Goal: Task Accomplishment & Management: Manage account settings

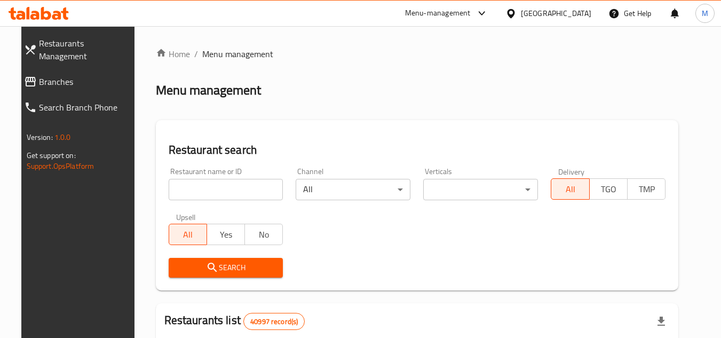
click at [267, 198] on input "search" at bounding box center [226, 189] width 115 height 21
paste input "663805"
type input "663805"
click button "Search" at bounding box center [226, 268] width 115 height 20
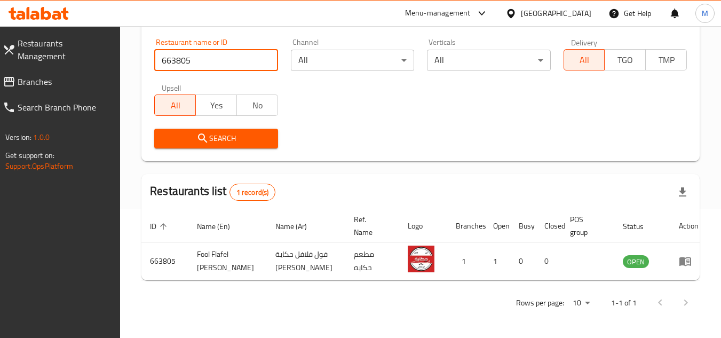
scroll to position [138, 0]
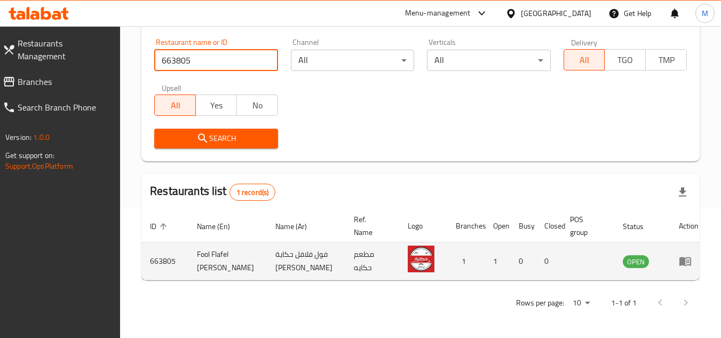
click at [679, 255] on icon "enhanced table" at bounding box center [685, 261] width 13 height 13
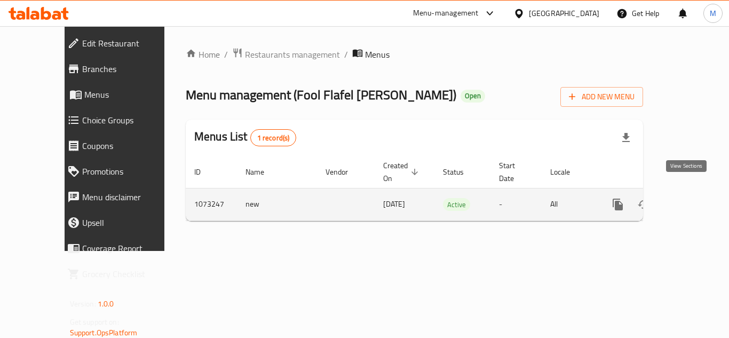
click at [689, 198] on icon "enhanced table" at bounding box center [695, 204] width 13 height 13
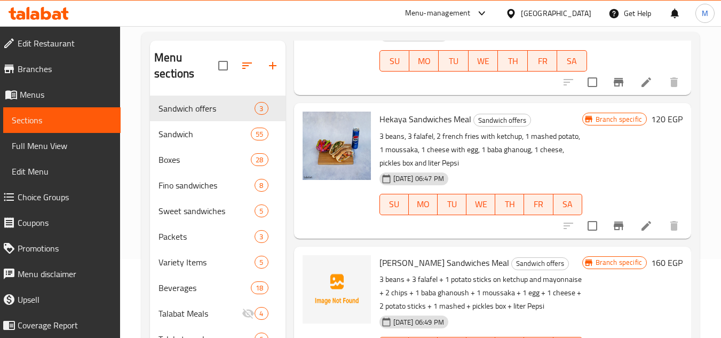
scroll to position [153, 0]
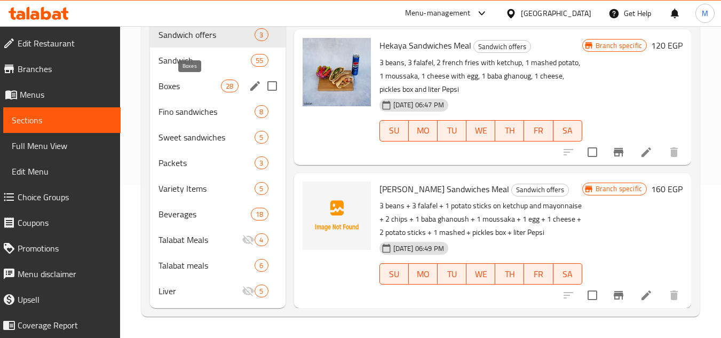
click at [188, 85] on span "Boxes" at bounding box center [190, 86] width 62 height 13
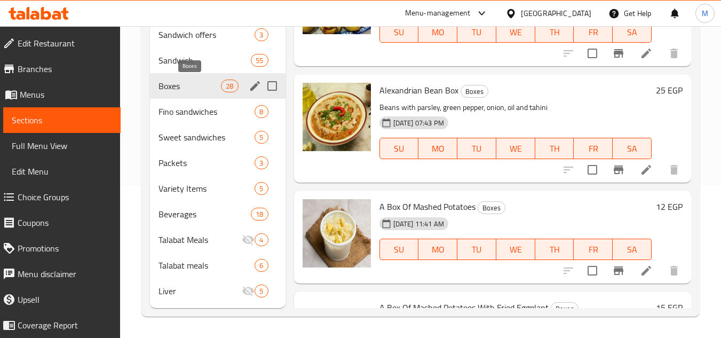
scroll to position [99, 0]
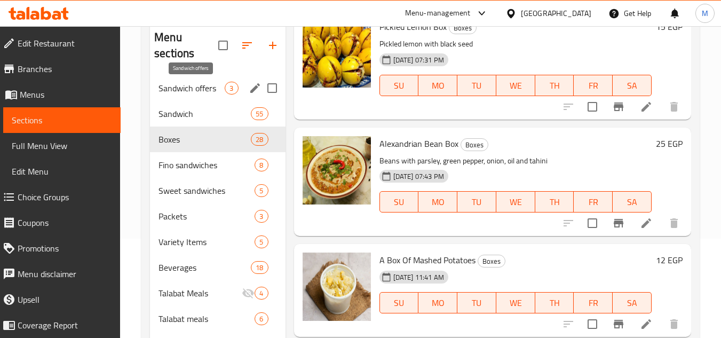
click at [203, 82] on span "Sandwich offers" at bounding box center [192, 88] width 66 height 13
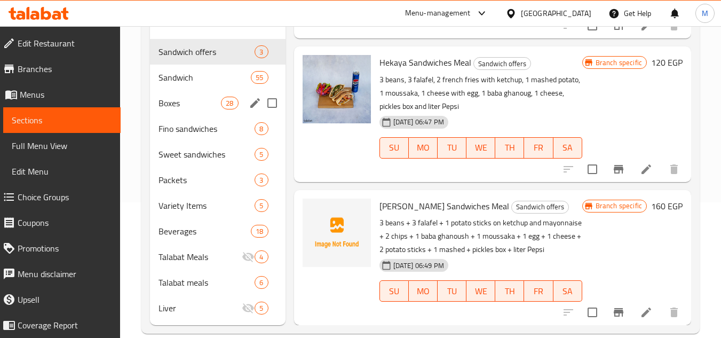
scroll to position [153, 0]
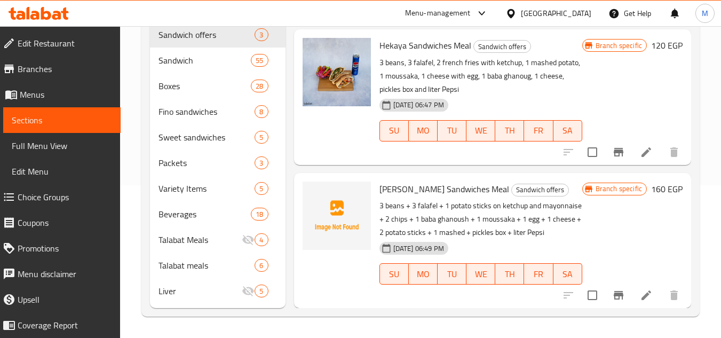
click at [717, 102] on div "Home / Restaurants management / Menus / Sections Fool Flafel Hekya Abo Mostafa …" at bounding box center [420, 105] width 601 height 464
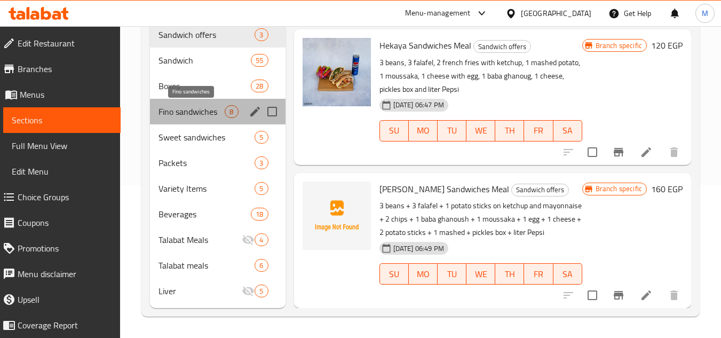
click at [171, 109] on span "Fino sandwiches" at bounding box center [192, 111] width 66 height 13
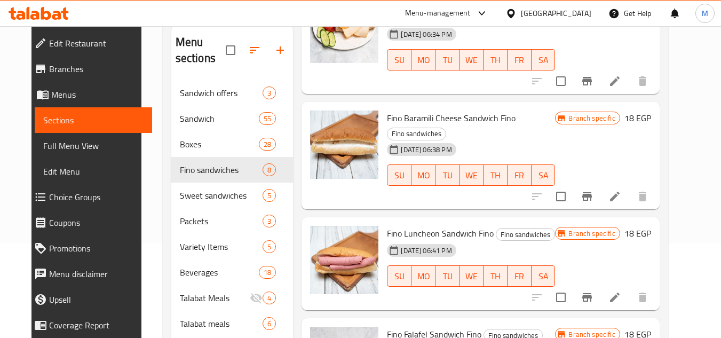
scroll to position [153, 0]
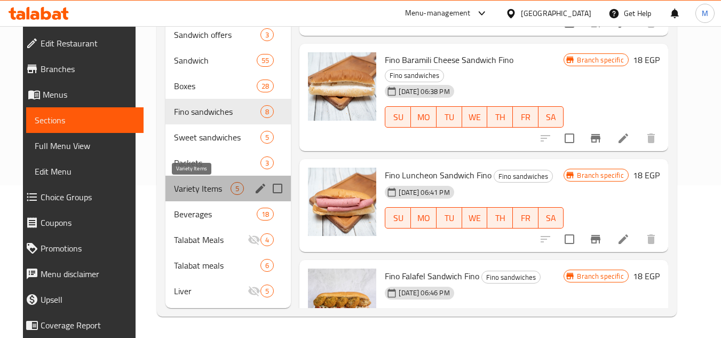
click at [179, 182] on span "Variety Items" at bounding box center [202, 188] width 57 height 13
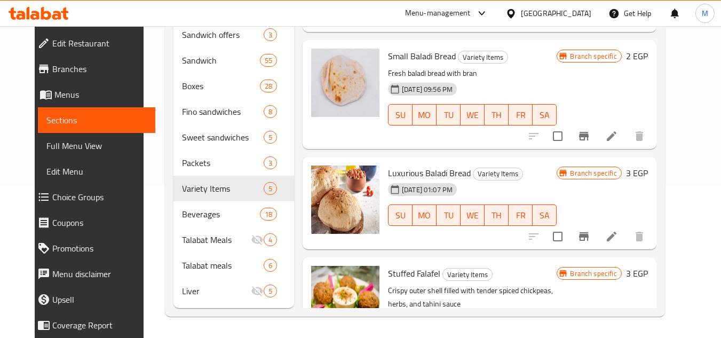
scroll to position [82, 0]
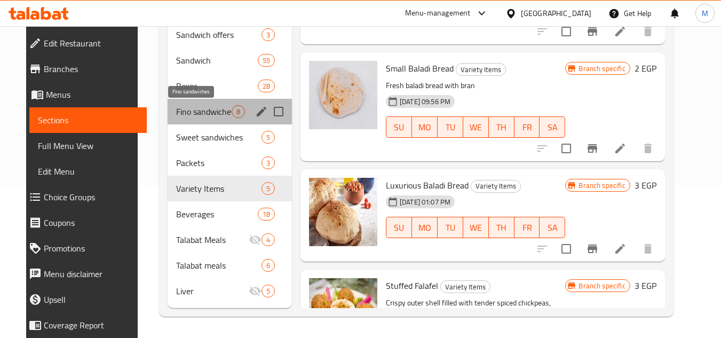
click at [176, 108] on span "Fino sandwiches" at bounding box center [204, 111] width 56 height 13
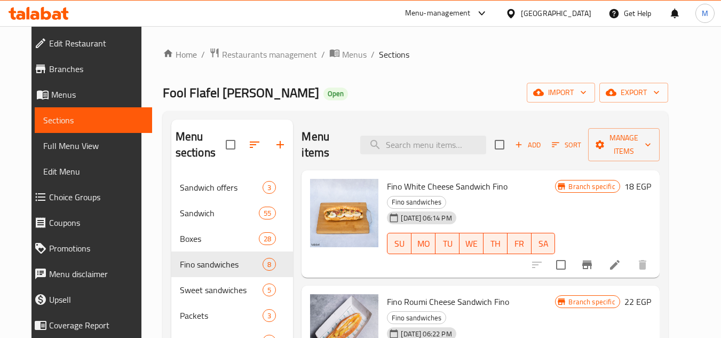
click at [690, 211] on div "Home / Restaurants management / Menus / Sections Fool Flafel Hekya Abo Mostafa …" at bounding box center [415, 258] width 548 height 464
click at [394, 144] on input "search" at bounding box center [423, 145] width 126 height 19
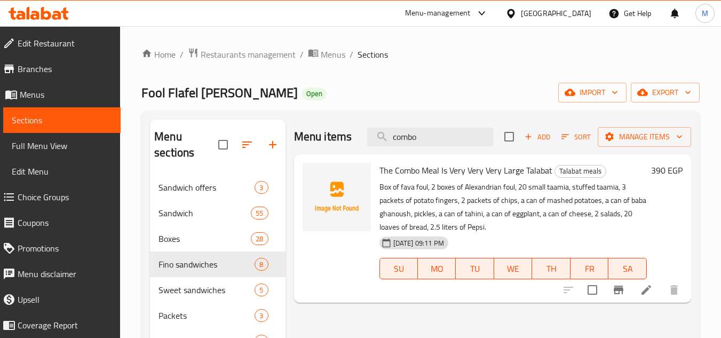
type input "combo"
click at [404, 138] on input "combo" at bounding box center [430, 137] width 126 height 19
click at [644, 45] on div "Home / Restaurants management / Menus / Sections Fool Flafel Hekya Abo Mostafa …" at bounding box center [420, 258] width 601 height 464
click at [614, 89] on icon "button" at bounding box center [615, 92] width 11 height 11
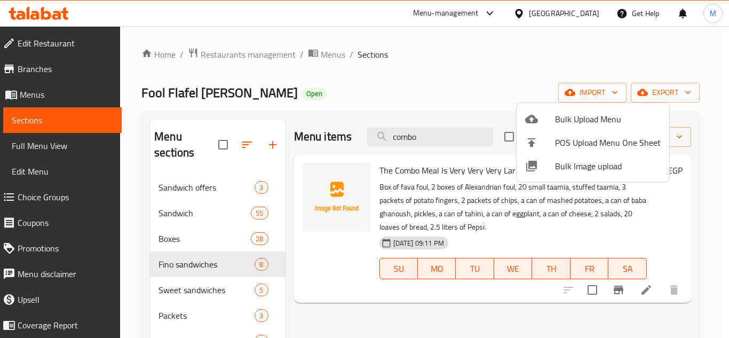
click at [567, 168] on span "Bulk Image upload" at bounding box center [608, 166] width 106 height 13
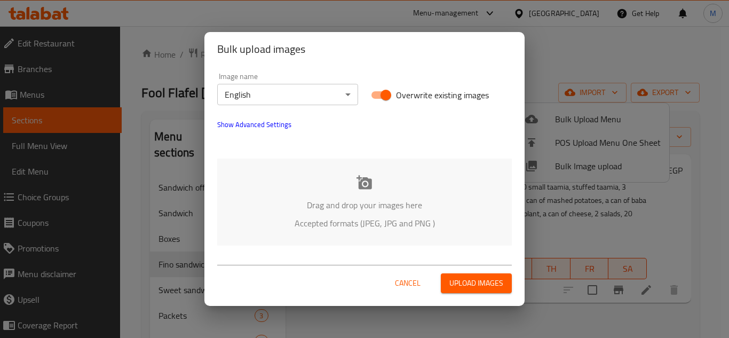
click at [332, 97] on body "​ Menu-management Egypt Get Help M Edit Restaurant Branches Menus Sections Full…" at bounding box center [364, 182] width 729 height 312
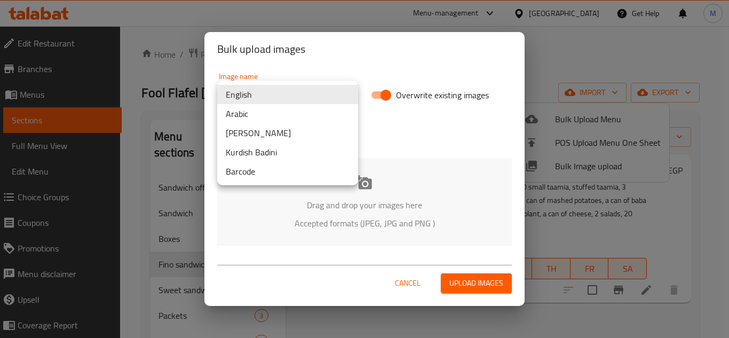
click at [282, 113] on li "Arabic" at bounding box center [287, 113] width 141 height 19
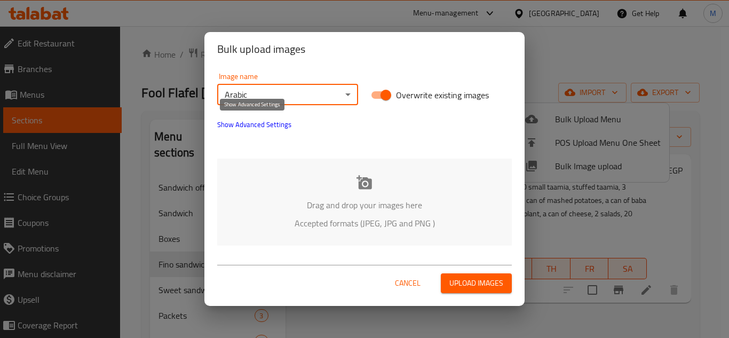
click at [248, 125] on span "Show Advanced Settings" at bounding box center [254, 124] width 74 height 13
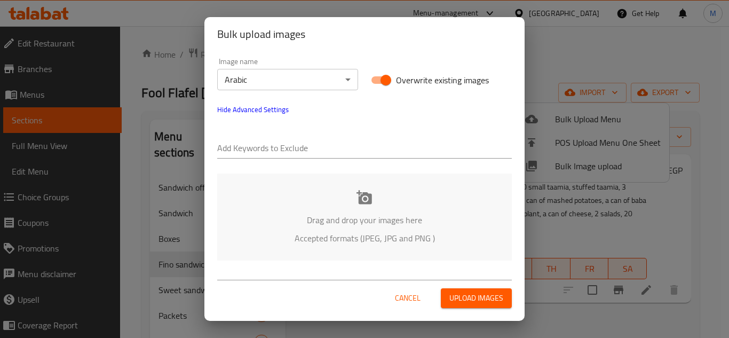
click at [252, 138] on div "Add Keywords to Exclude" at bounding box center [364, 144] width 295 height 30
paste input "Fool Flafel Hekya_"
type input "Fool Flafel Hekya_"
click at [326, 146] on input "text" at bounding box center [407, 148] width 209 height 17
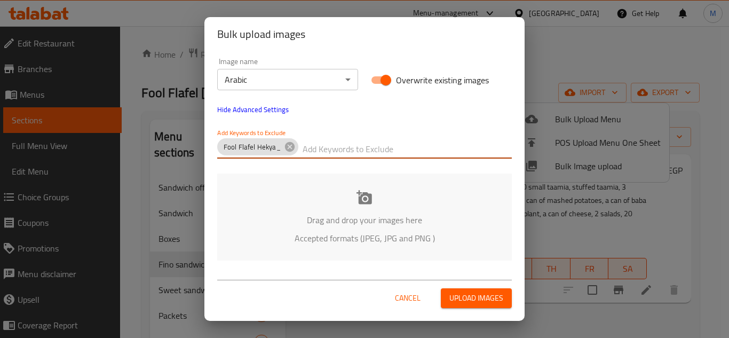
paste input "[PERSON_NAME] (13)"
type input "[PERSON_NAME] (13)"
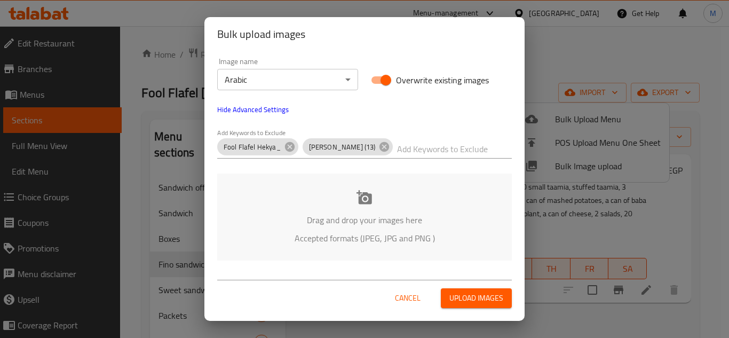
click at [323, 211] on div "Drag and drop your images here Accepted formats (JPEG, JPG and PNG )" at bounding box center [364, 216] width 295 height 87
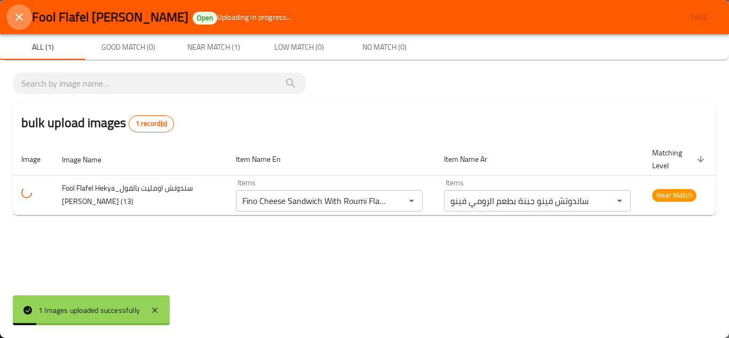
click at [11, 10] on button "close" at bounding box center [19, 17] width 26 height 26
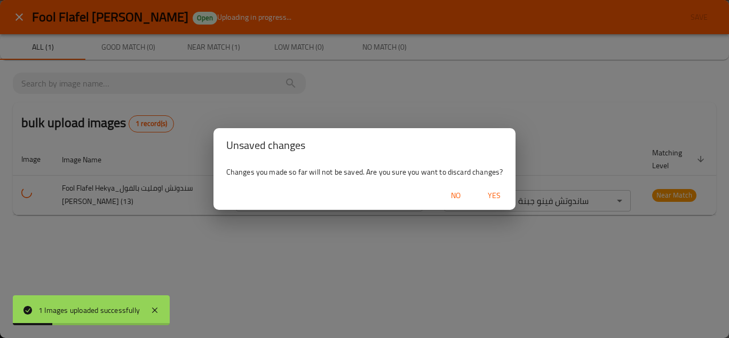
click at [501, 195] on span "Yes" at bounding box center [494, 195] width 26 height 13
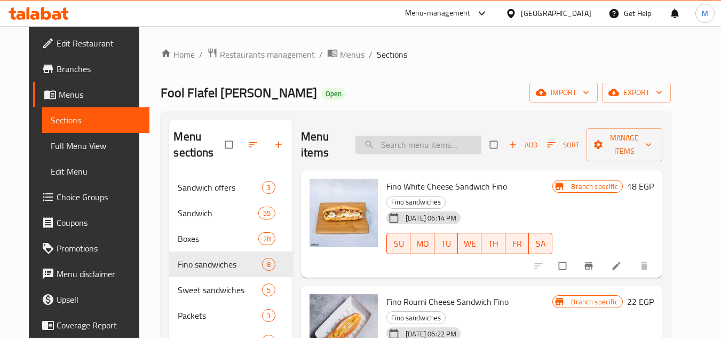
click at [420, 136] on input "search" at bounding box center [418, 145] width 126 height 19
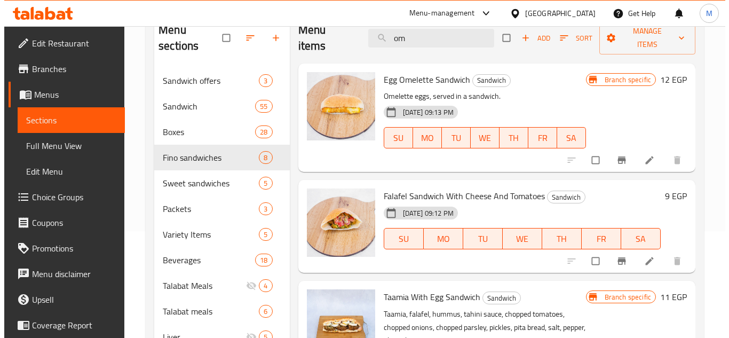
scroll to position [46, 0]
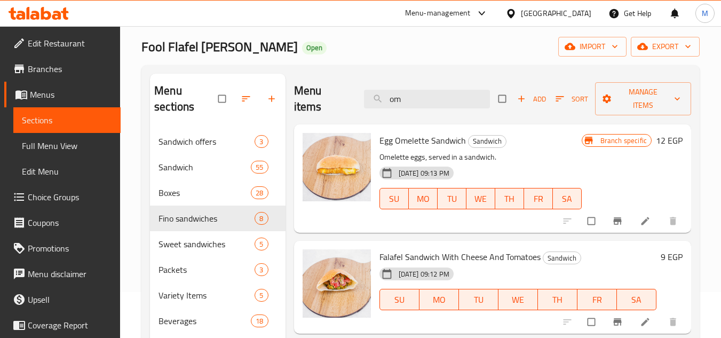
type input "om"
click at [710, 144] on div "Home / Restaurants management / Menus / Sections Fool Flafel Hekya Abo Mostafa …" at bounding box center [420, 212] width 601 height 464
click at [389, 98] on input "om" at bounding box center [427, 99] width 126 height 19
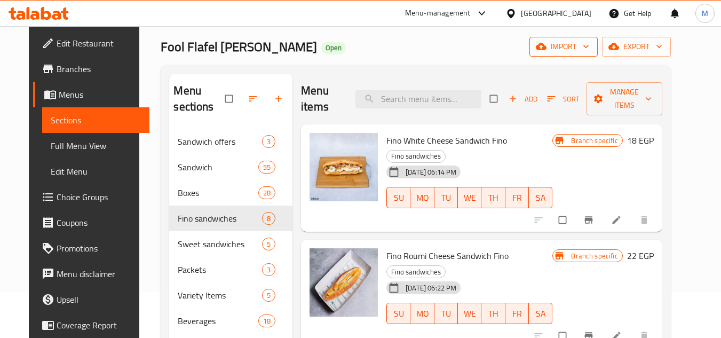
click at [591, 49] on icon "button" at bounding box center [586, 46] width 11 height 11
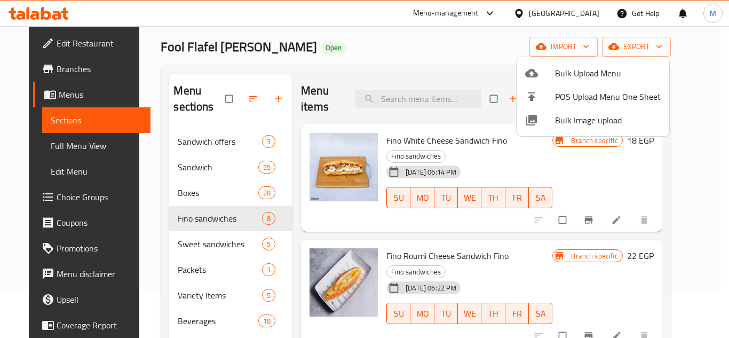
click at [561, 121] on span "Bulk Image upload" at bounding box center [608, 120] width 106 height 13
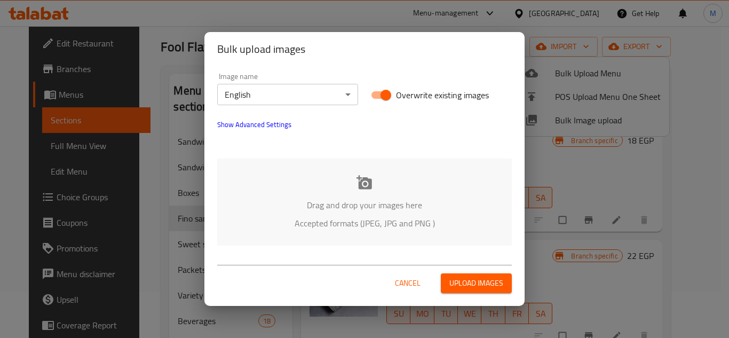
click at [336, 98] on body "​ Menu-management [GEOGRAPHIC_DATA] Get Help M Edit Restaurant Branches Menus S…" at bounding box center [364, 136] width 729 height 312
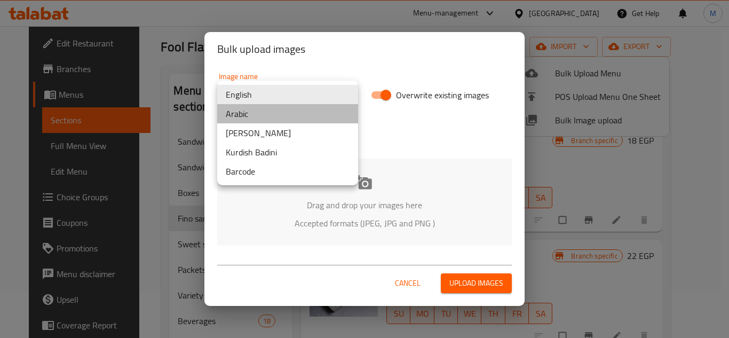
click at [271, 116] on li "Arabic" at bounding box center [287, 113] width 141 height 19
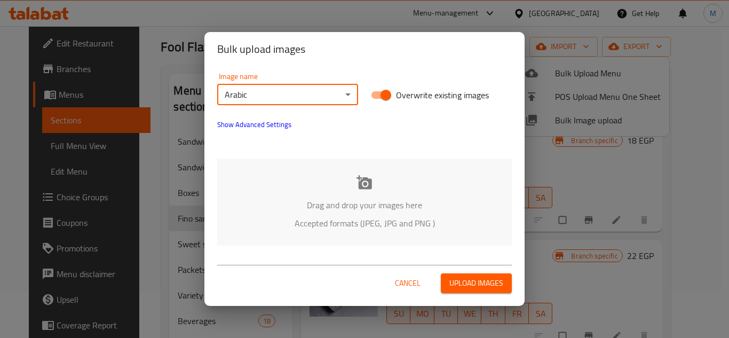
click at [254, 116] on button "Show Advanced Settings" at bounding box center [254, 125] width 87 height 26
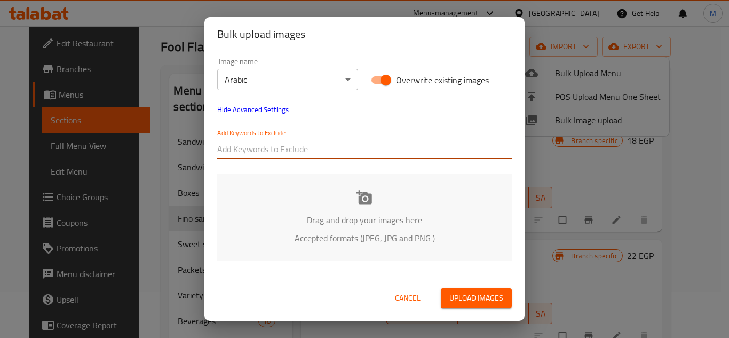
click at [267, 149] on input "text" at bounding box center [364, 148] width 295 height 17
paste input "Fool Flafel Hekya_"
type input "Fool Flafel Hekya_"
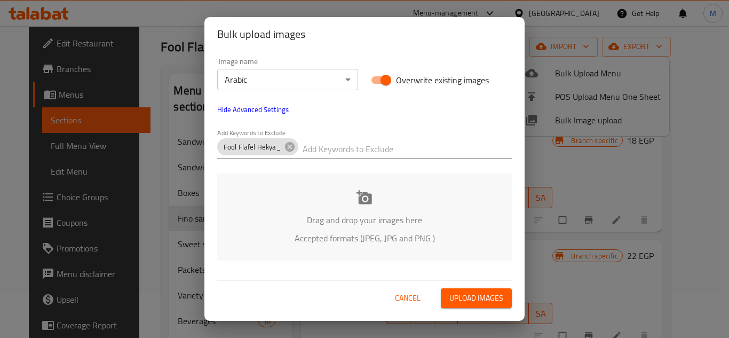
click at [329, 141] on input "text" at bounding box center [407, 148] width 209 height 17
paste input "[PERSON_NAME] (13)"
type input "[PERSON_NAME] (13)"
click at [312, 234] on p "Accepted formats (JPEG, JPG and PNG )" at bounding box center [364, 238] width 263 height 13
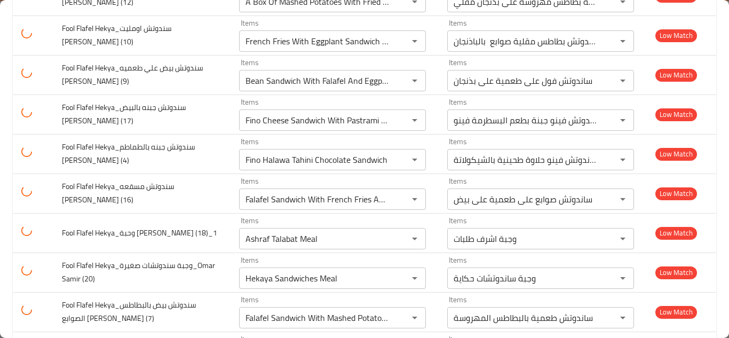
scroll to position [689, 0]
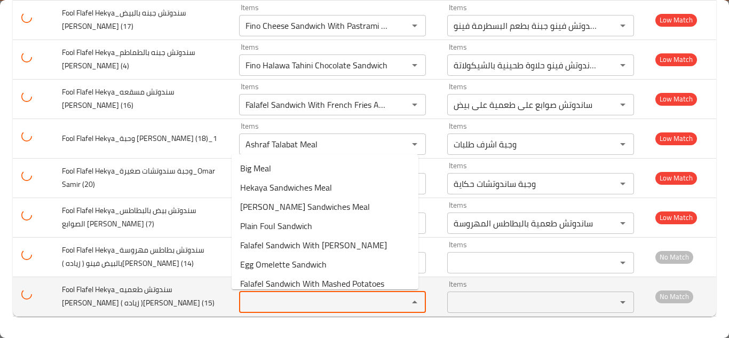
click at [300, 298] on \(15\) "Items" at bounding box center [316, 302] width 149 height 15
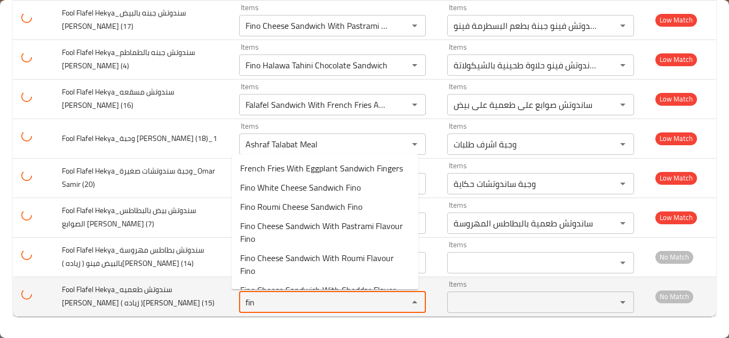
type \(15\) "fino"
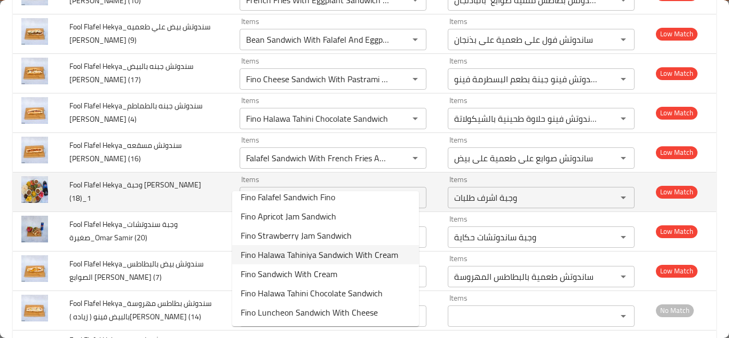
scroll to position [696, 0]
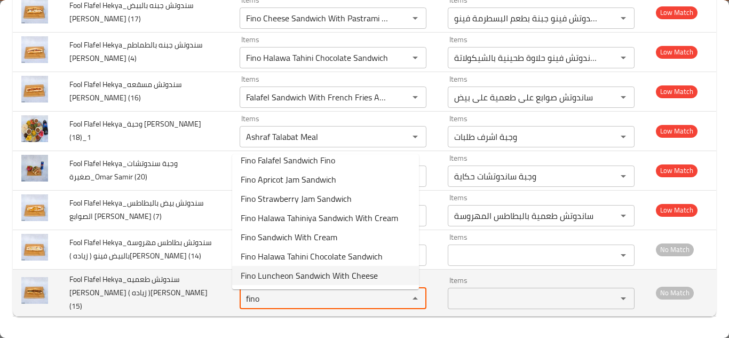
click at [275, 299] on \(15\) "fino" at bounding box center [317, 298] width 149 height 15
click at [275, 296] on \(15\) "fino" at bounding box center [317, 298] width 149 height 15
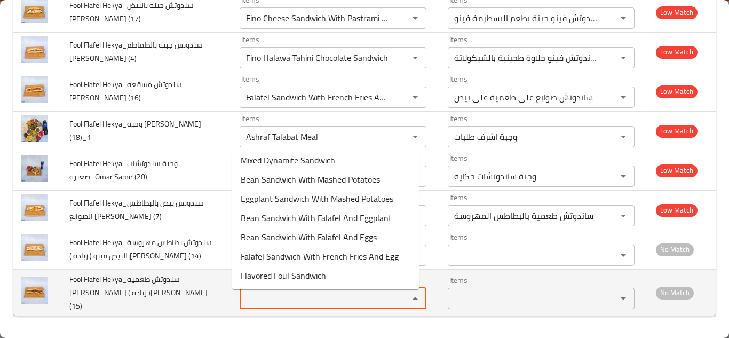
scroll to position [0, 0]
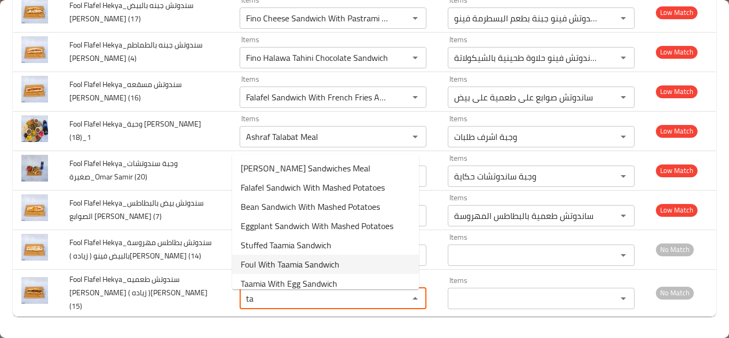
click at [271, 265] on span "Foul With Taamia Sandwich" at bounding box center [290, 264] width 99 height 13
type \(15\) "Foul With Taamia Sandwich"
type \(15\)-ar "ساندوتش فول مع طعمية"
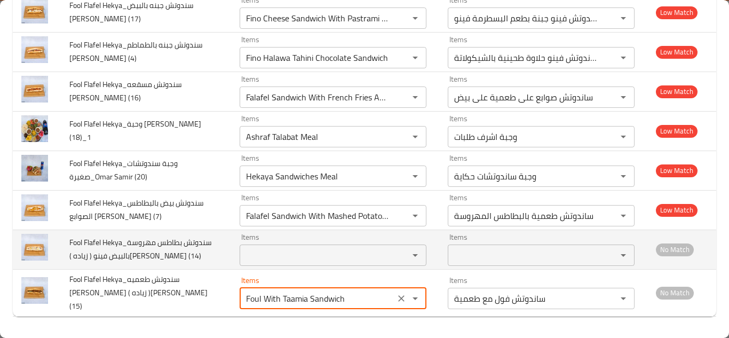
type \(15\) "Foul With Taamia Sandwich"
click at [215, 260] on td "Fool Flafel Hekya_سندوتش بطاطس مهروسة بالبيض فينو ( زياده )[PERSON_NAME] (14)" at bounding box center [146, 249] width 170 height 39
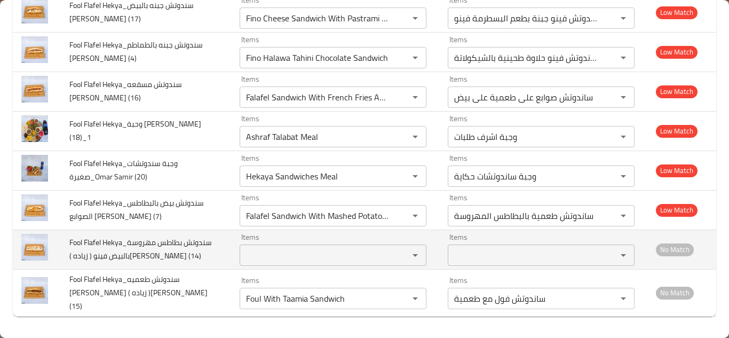
click at [275, 251] on \(14\) "Items" at bounding box center [317, 255] width 149 height 15
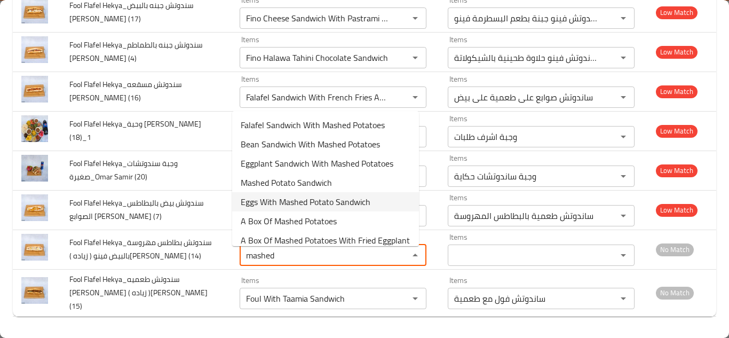
click at [302, 200] on span "Eggs With Mashed Potato Sandwich" at bounding box center [306, 201] width 130 height 13
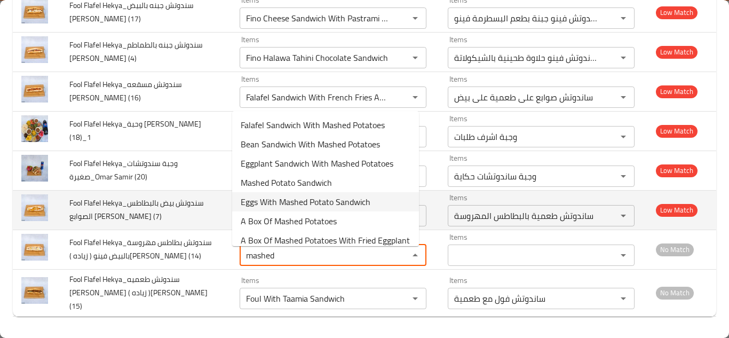
type \(14\) "Eggs With Mashed Potato Sandwich"
type \(14\)-ar "ساندوتش بيض مع بطاطس مهروسة"
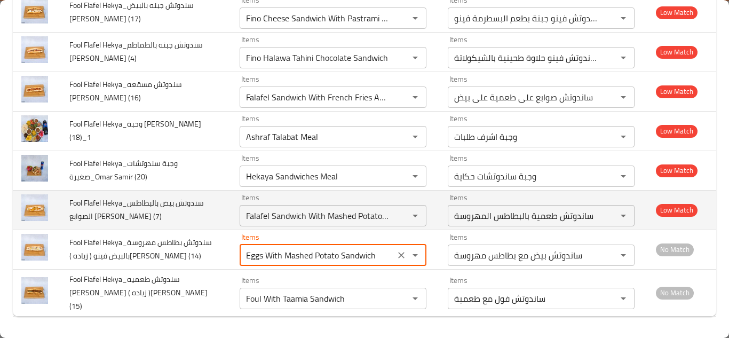
type \(14\) "Eggs With Mashed Potato Sandwich"
click at [231, 215] on td "Items Falafel Sandwich With Mashed Potatoes Items" at bounding box center [335, 209] width 208 height 39
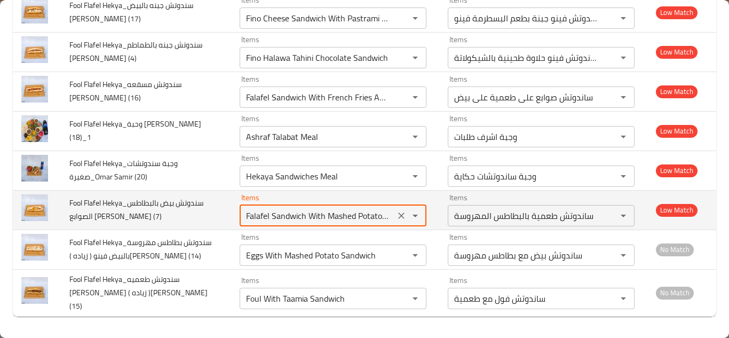
click at [292, 216] on \(7\) "Falafel Sandwich With Mashed Potatoes" at bounding box center [317, 215] width 149 height 15
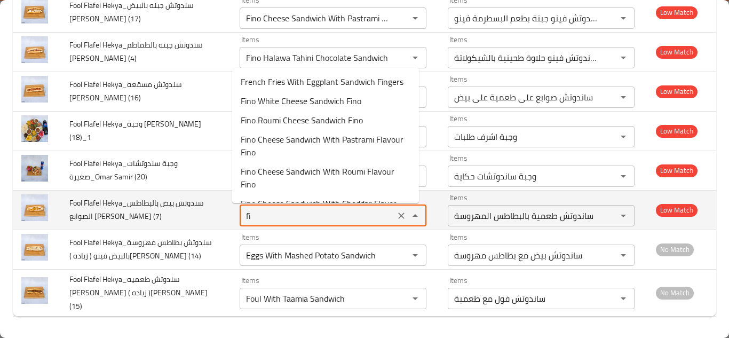
type \(7\) "f"
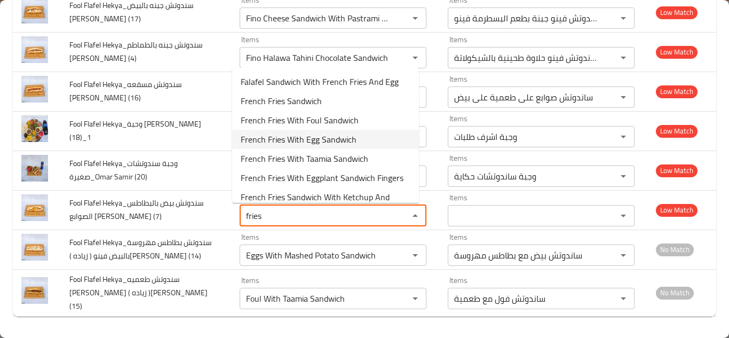
click at [286, 139] on span "French Fries With Egg Sandwich" at bounding box center [299, 139] width 116 height 13
type \(7\) "French Fries With Egg Sandwich"
type \(7\)-ar "ساندوتش بطاطس مع بيض"
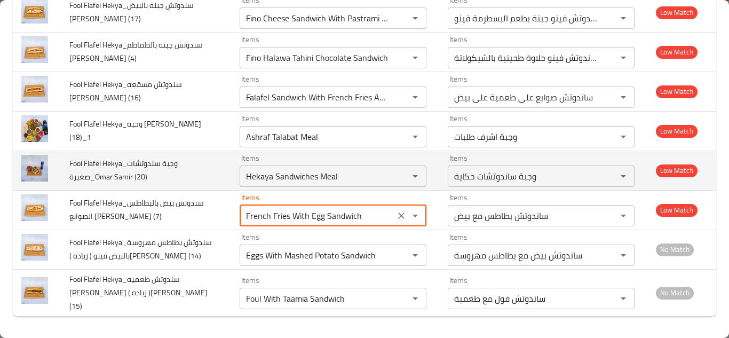
type \(7\) "French Fries With Egg Sandwich"
click at [201, 173] on td "Fool Flafel Hekya_وجبة سندوتشات صغيرة_Omar Samir (20)" at bounding box center [146, 170] width 170 height 39
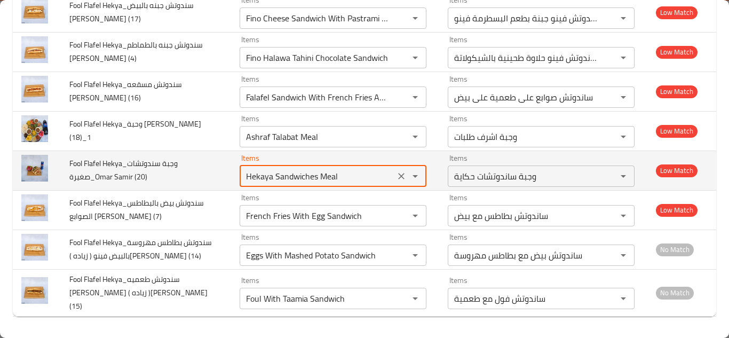
click at [290, 170] on \(20\) "Hekaya Sandwiches Meal" at bounding box center [317, 176] width 149 height 15
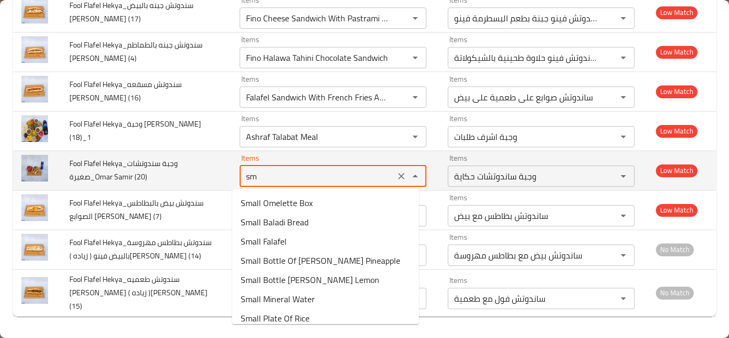
type \(20\) "sma"
click at [396, 178] on icon "Clear" at bounding box center [401, 176] width 11 height 11
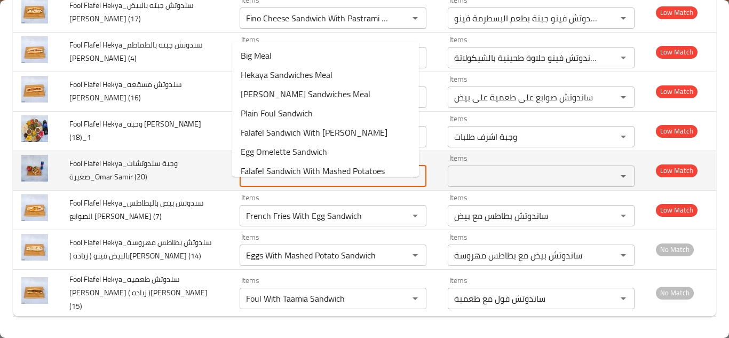
scroll to position [643, 0]
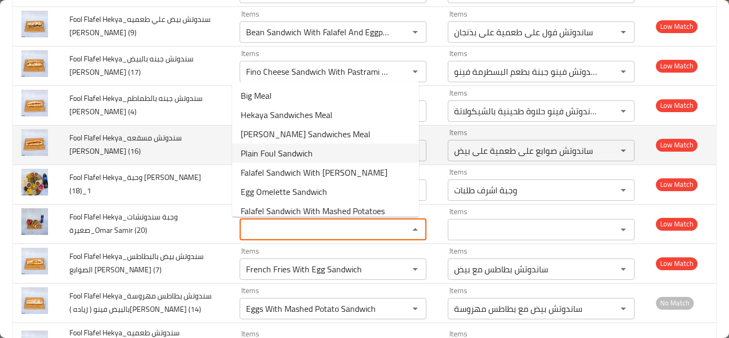
click at [215, 148] on td "Fool Flafel Hekya_سندوتش مسقعه [PERSON_NAME] (16)" at bounding box center [146, 144] width 170 height 39
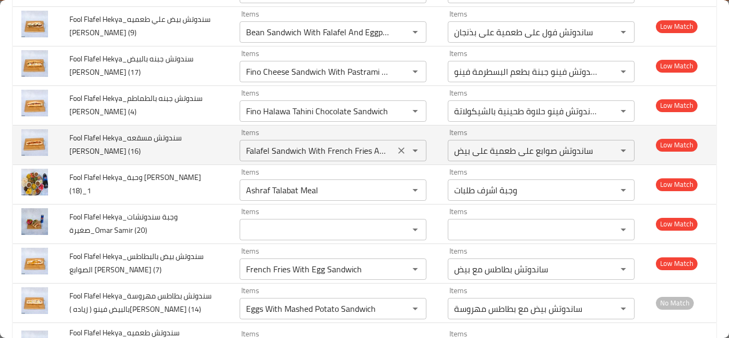
click at [270, 148] on \(16\) "Falafel Sandwich With French Fries And Egg" at bounding box center [317, 150] width 149 height 15
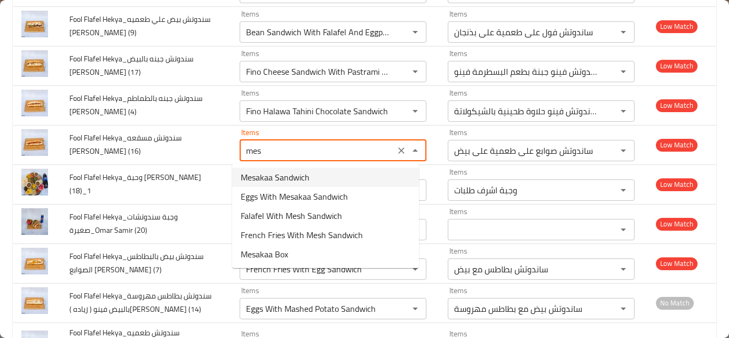
click at [299, 175] on span "Mesakaa Sandwich" at bounding box center [275, 177] width 69 height 13
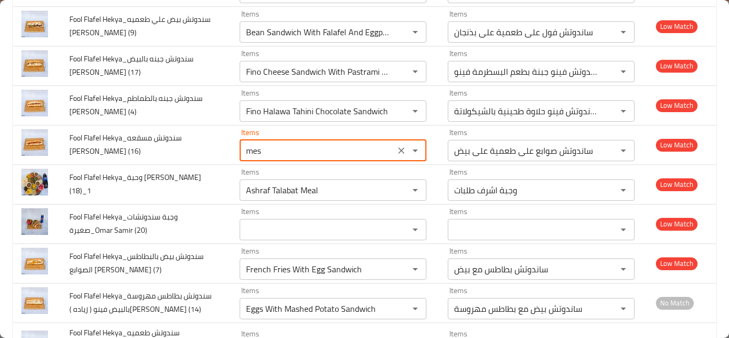
type \(16\) "Mesakaa Sandwich"
type \(16\)-ar "ساندوتش مسقعة"
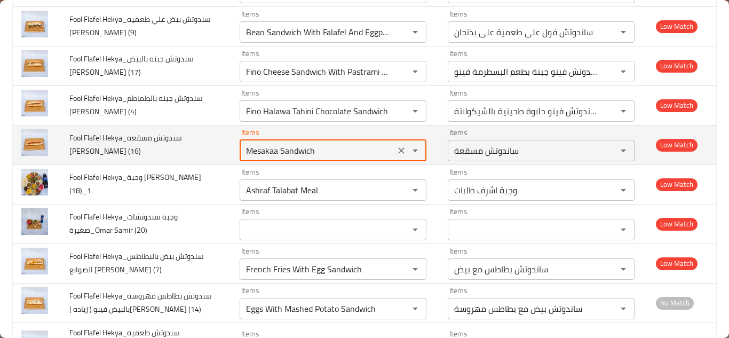
type \(16\) "Mesakaa Sandwich"
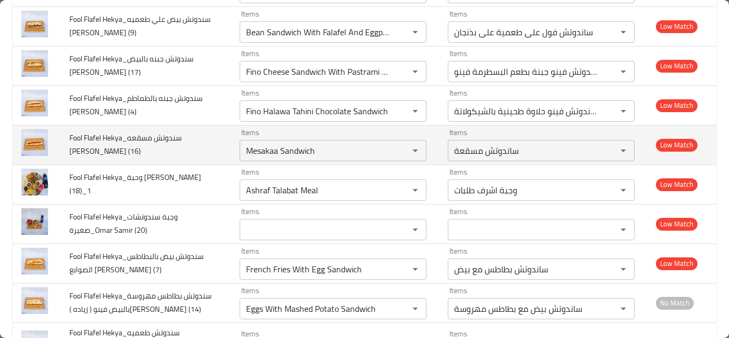
click at [209, 145] on td "Fool Flafel Hekya_سندوتش مسقعه [PERSON_NAME] (16)" at bounding box center [146, 144] width 170 height 39
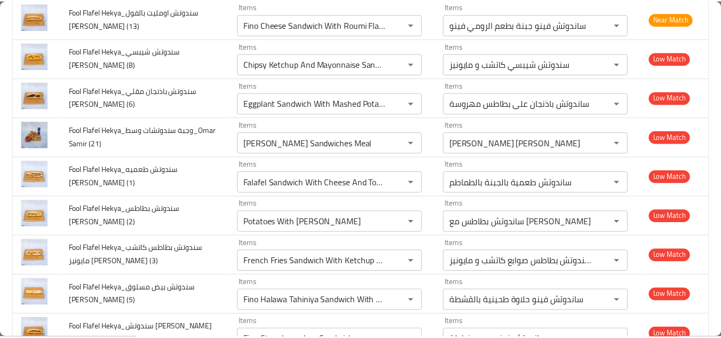
scroll to position [0, 0]
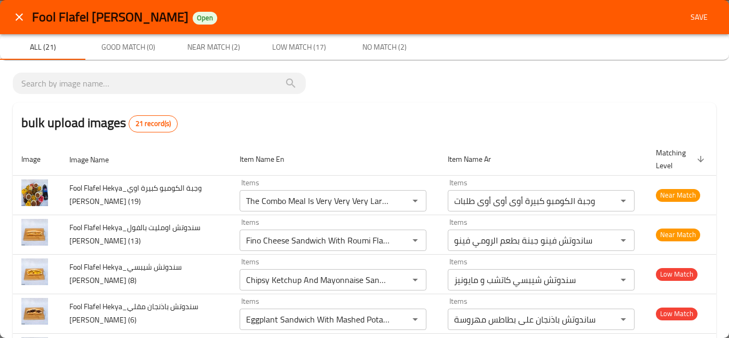
click at [17, 12] on icon "close" at bounding box center [19, 17] width 13 height 13
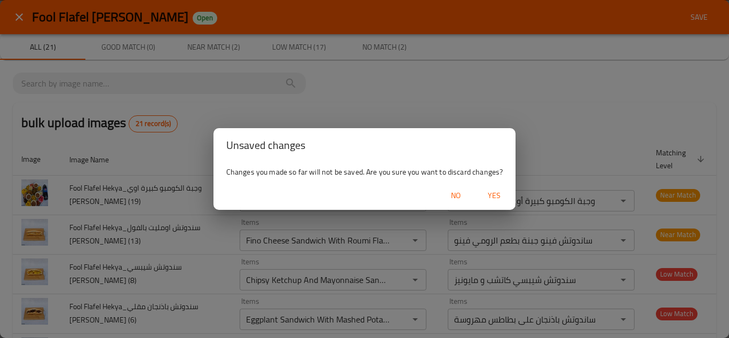
click at [500, 196] on span "Yes" at bounding box center [494, 195] width 26 height 13
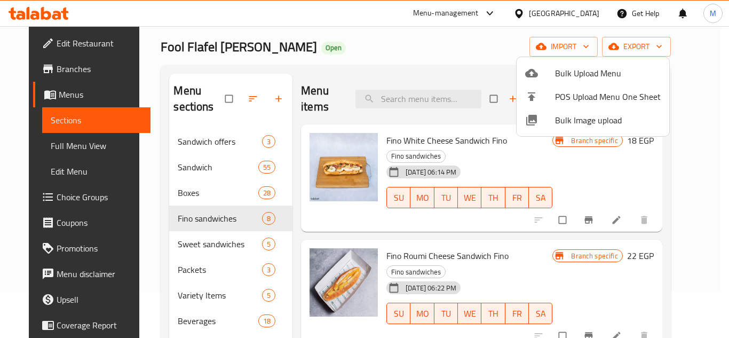
click at [200, 140] on div at bounding box center [364, 169] width 729 height 338
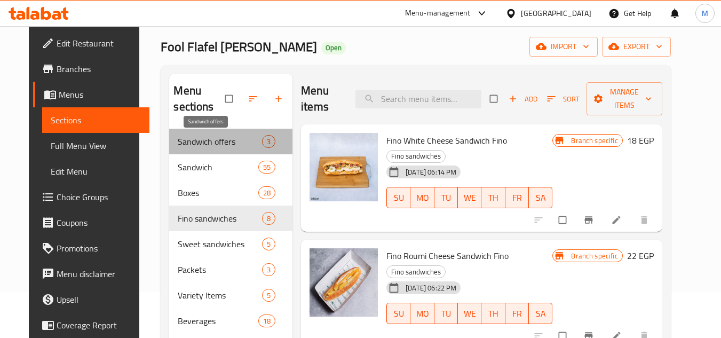
click at [200, 140] on span "Sandwich offers" at bounding box center [220, 141] width 84 height 13
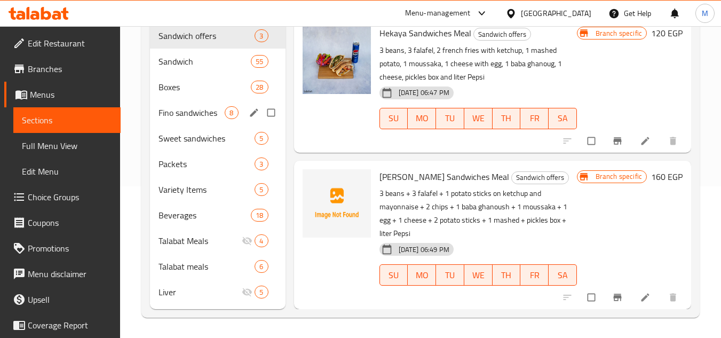
scroll to position [153, 0]
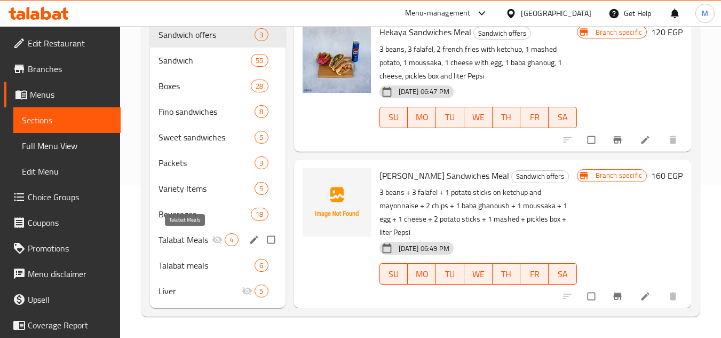
click at [209, 244] on span "Talabat Meals" at bounding box center [185, 239] width 53 height 13
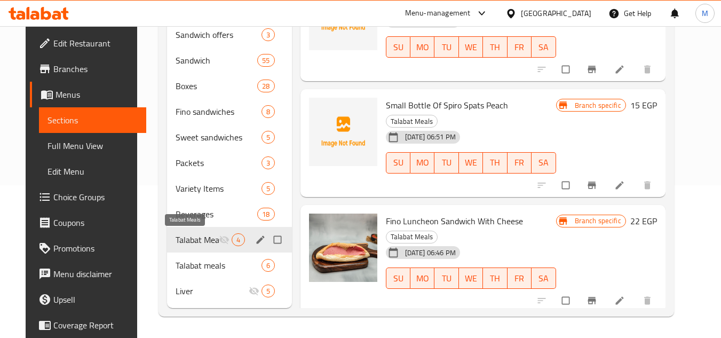
scroll to position [104, 0]
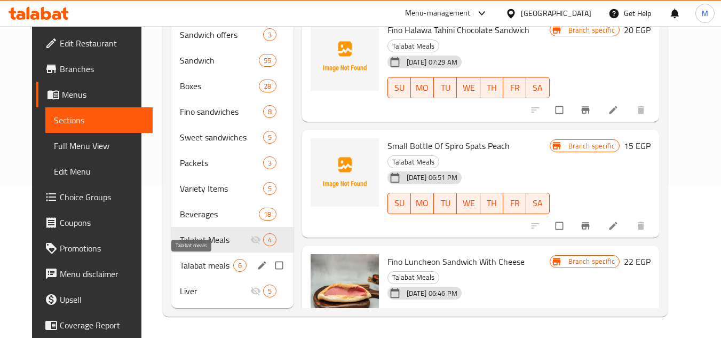
click at [197, 264] on span "Talabat meals" at bounding box center [206, 265] width 53 height 13
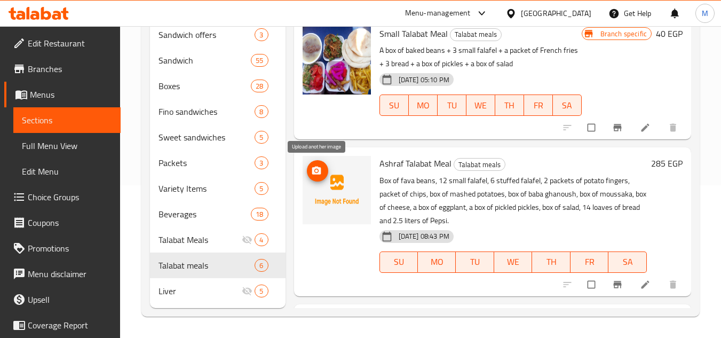
click at [318, 165] on icon "upload picture" at bounding box center [316, 170] width 11 height 11
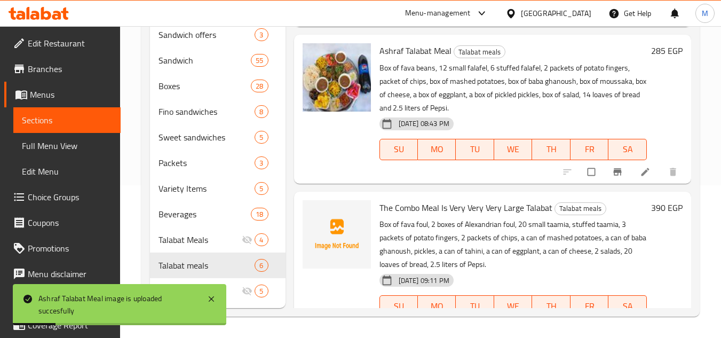
scroll to position [107, 0]
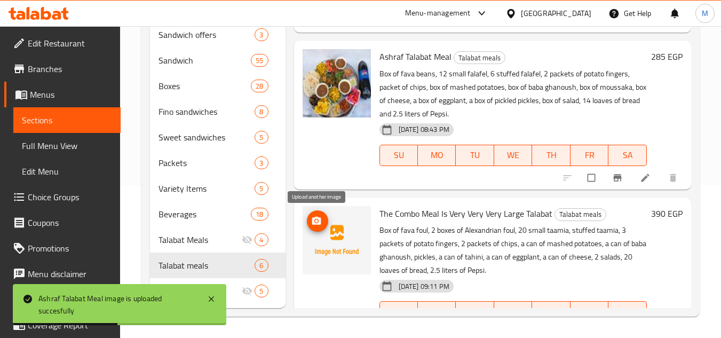
click at [320, 212] on button "upload picture" at bounding box center [317, 220] width 21 height 21
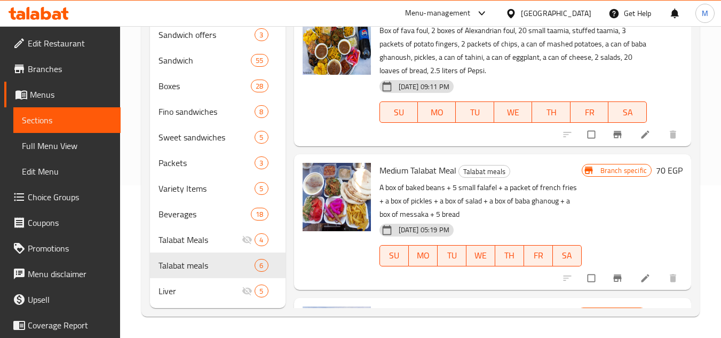
scroll to position [320, 0]
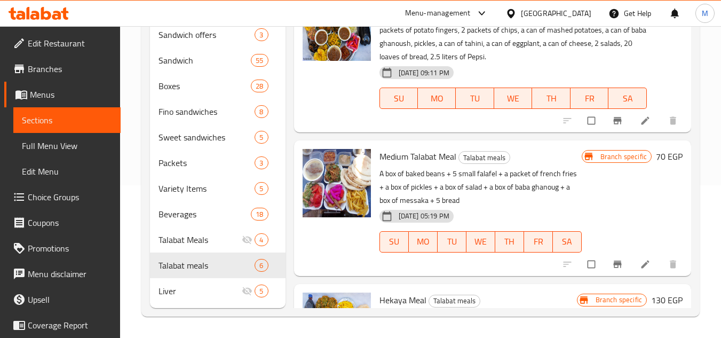
click at [703, 169] on div "Home / Restaurants management / Menus / Sections Fool Flafel Hekya Abo Mostafa …" at bounding box center [420, 105] width 601 height 464
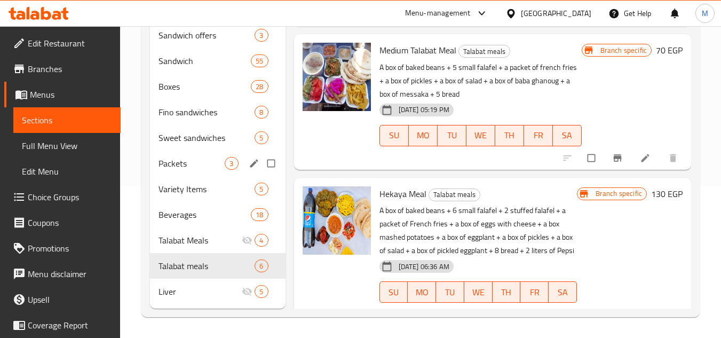
scroll to position [153, 0]
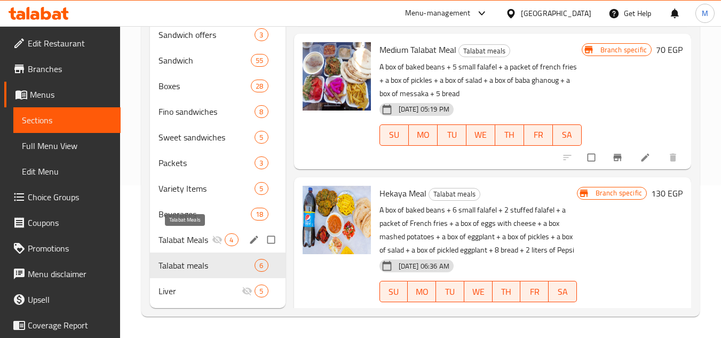
click at [185, 244] on span "Talabat Meals" at bounding box center [185, 239] width 53 height 13
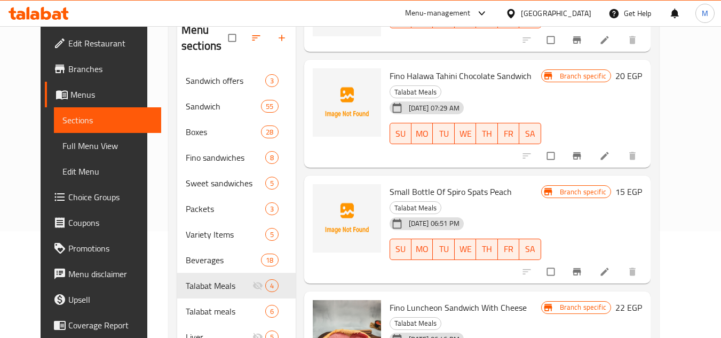
scroll to position [153, 0]
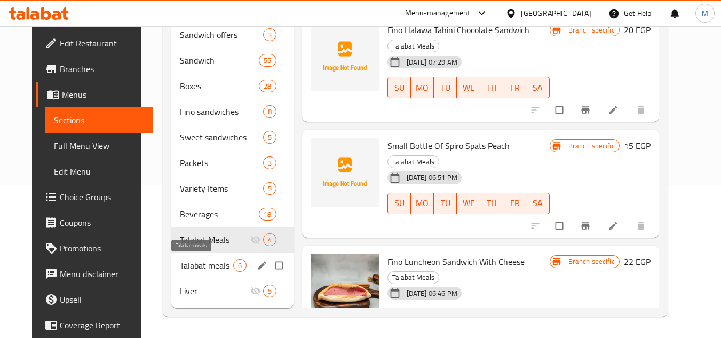
click at [180, 263] on span "Talabat meals" at bounding box center [206, 265] width 53 height 13
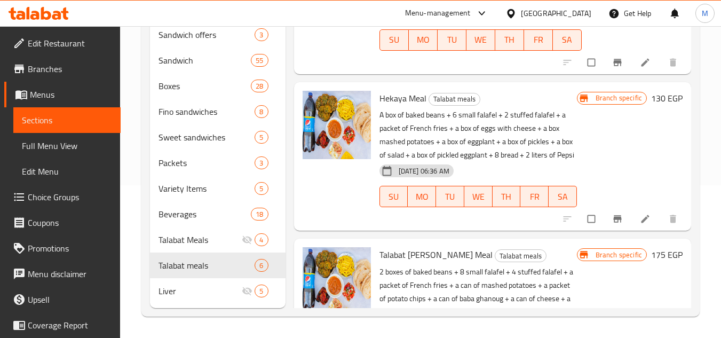
scroll to position [521, 0]
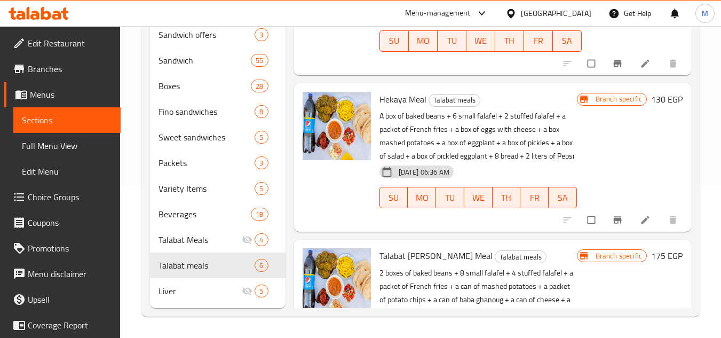
click at [49, 13] on icon at bounding box center [46, 13] width 10 height 13
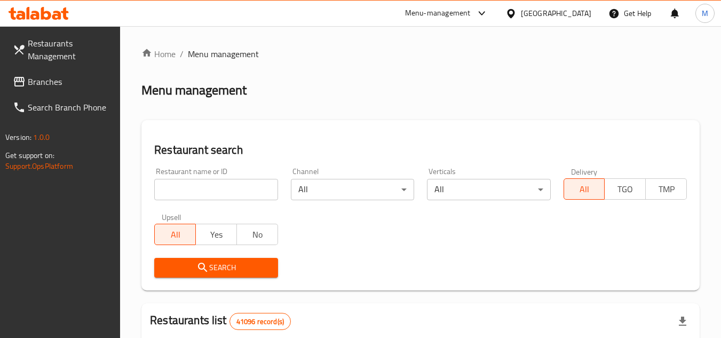
click at [276, 197] on input "search" at bounding box center [215, 189] width 123 height 21
paste input "WAFFLE AND BE"
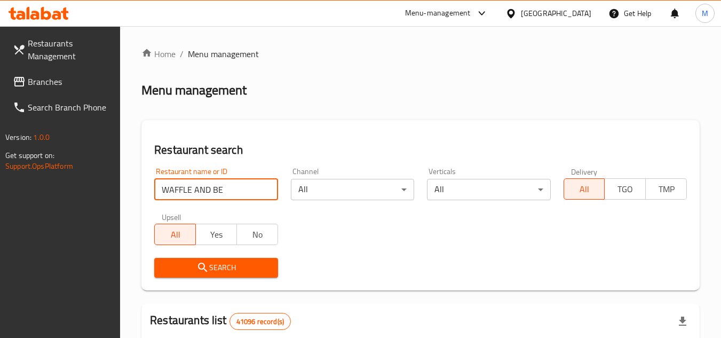
type input "WAFFLE AND BE"
click button "Search" at bounding box center [215, 268] width 123 height 20
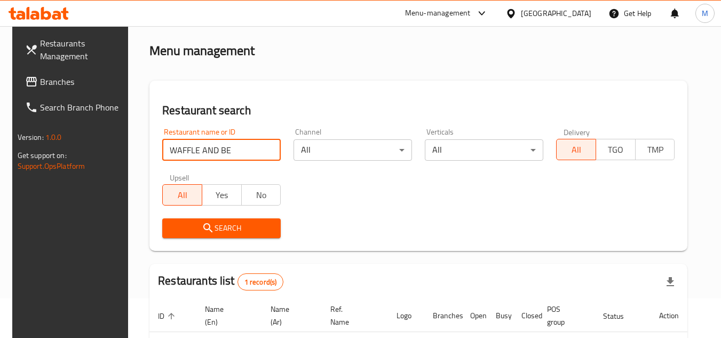
scroll to position [138, 0]
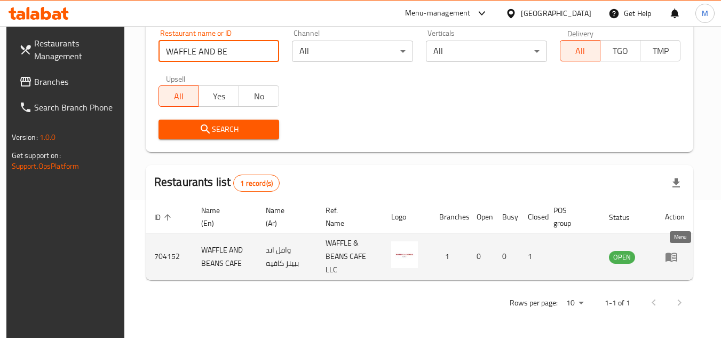
click at [685, 255] on link "enhanced table" at bounding box center [675, 256] width 20 height 13
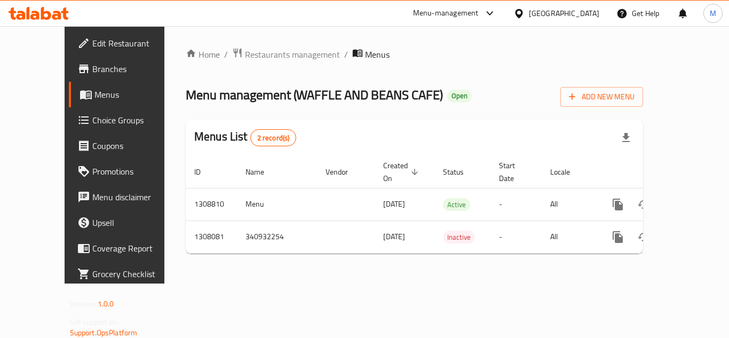
click at [92, 43] on span "Edit Restaurant" at bounding box center [134, 43] width 85 height 13
